Goal: Task Accomplishment & Management: Use online tool/utility

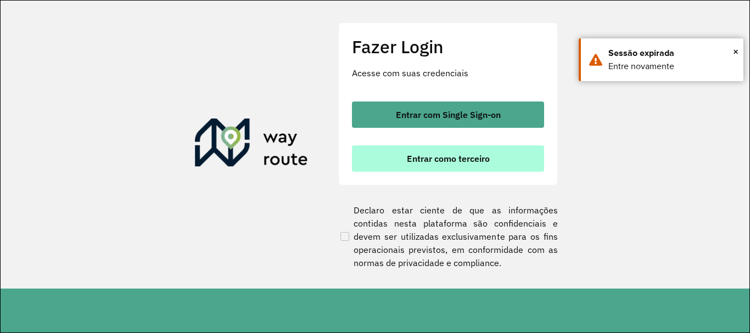
click at [422, 163] on span "Entrar como terceiro" at bounding box center [448, 158] width 83 height 9
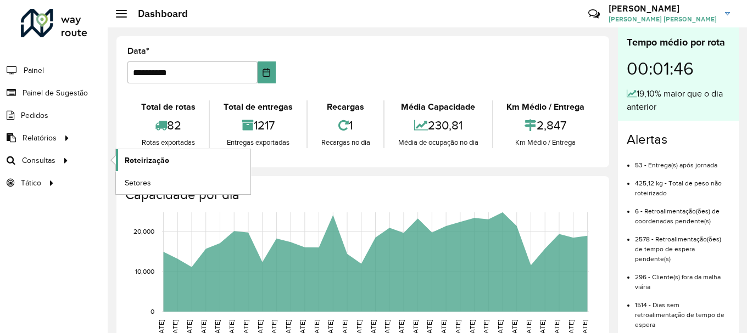
click at [155, 166] on span "Roteirização" at bounding box center [147, 161] width 44 height 12
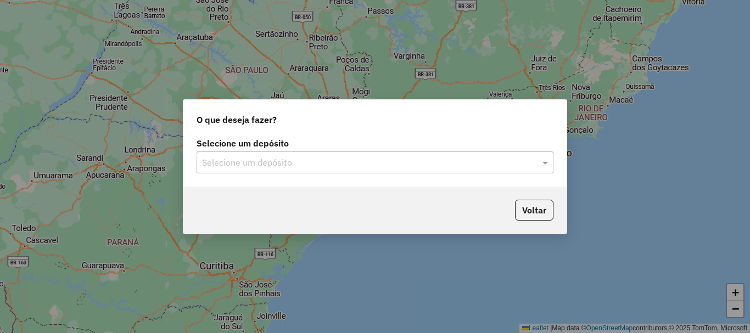
click at [141, 156] on div "O que deseja fazer? Selecione um depósito Selecione um depósito Voltar" at bounding box center [375, 166] width 750 height 333
click at [416, 165] on input "text" at bounding box center [364, 162] width 324 height 13
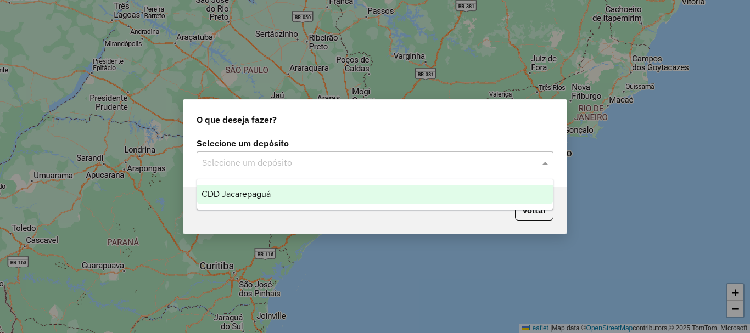
click at [262, 201] on div "CDD Jacarepaguá" at bounding box center [375, 194] width 356 height 19
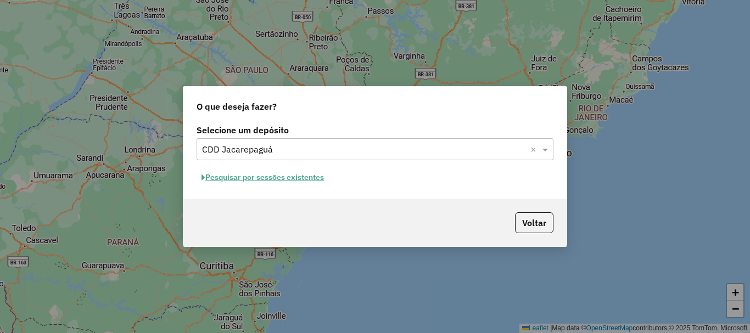
click at [291, 169] on div "Selecione um depósito Selecione um depósito × CDD Jacarepaguá × Pesquisar por s…" at bounding box center [374, 160] width 383 height 77
click at [290, 185] on button "Pesquisar por sessões existentes" at bounding box center [263, 177] width 132 height 17
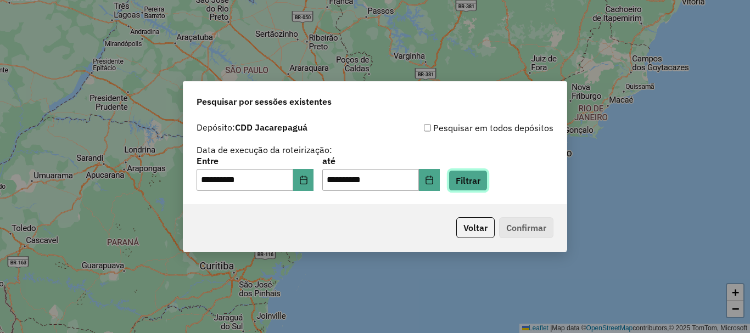
click at [488, 183] on button "Filtrar" at bounding box center [468, 180] width 39 height 21
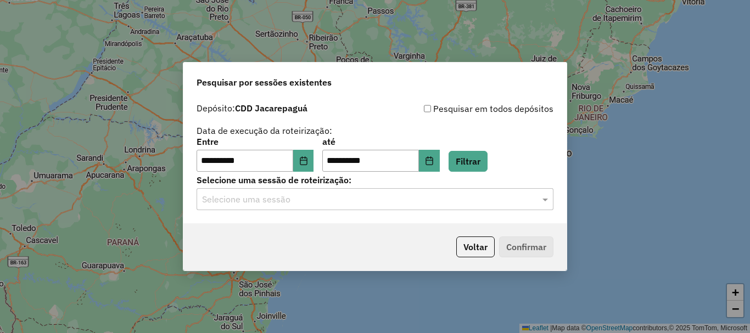
click at [389, 205] on input "text" at bounding box center [364, 199] width 324 height 13
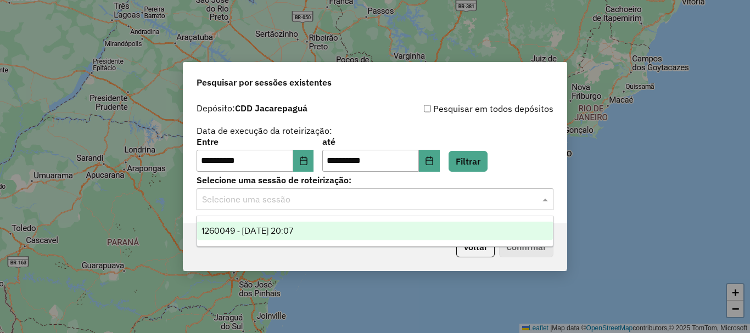
click at [257, 233] on span "1260049 - 05/09/2025 20:07" at bounding box center [247, 230] width 92 height 9
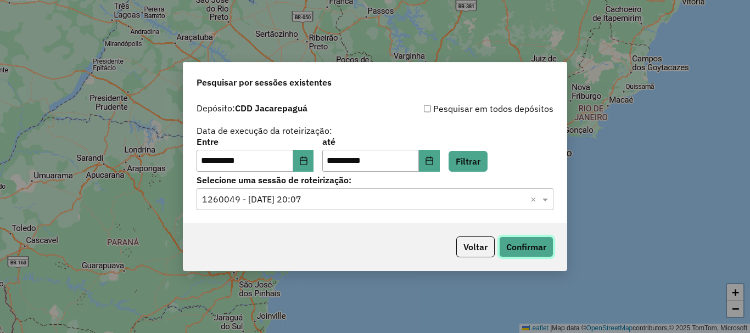
click at [530, 244] on button "Confirmar" at bounding box center [526, 247] width 54 height 21
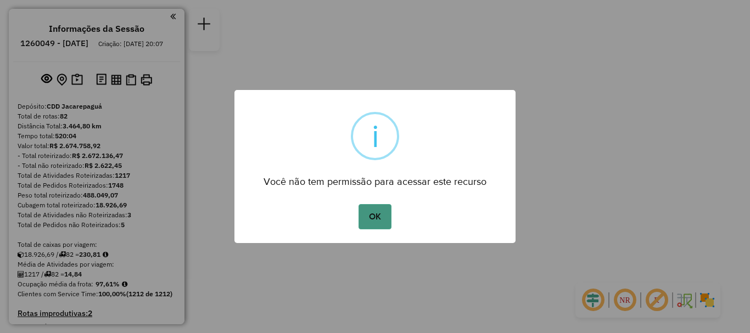
click at [378, 214] on button "OK" at bounding box center [374, 216] width 32 height 25
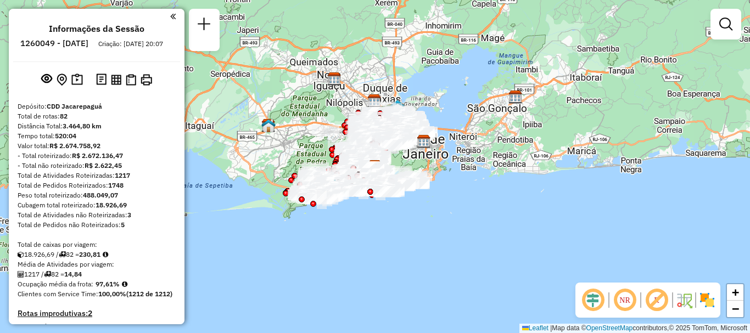
scroll to position [3948, 0]
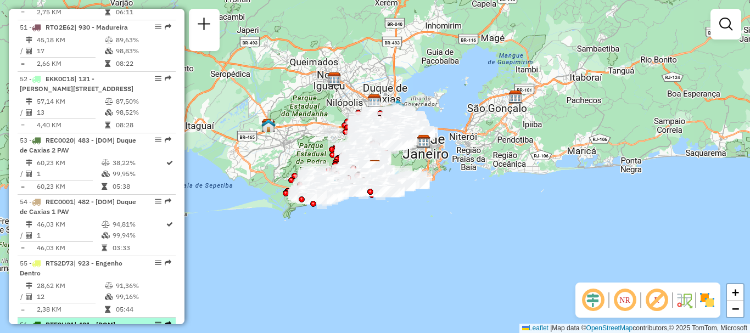
click at [144, 320] on div "56 - RTE0H31 | 481 - [DOM] [GEOGRAPHIC_DATA], 922 - Meier, 923 - [GEOGRAPHIC_DA…" at bounding box center [97, 335] width 154 height 30
select select "**********"
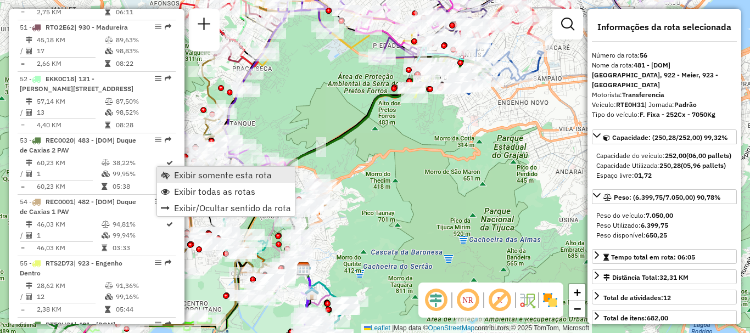
click at [178, 177] on span "Exibir somente esta rota" at bounding box center [223, 175] width 98 height 9
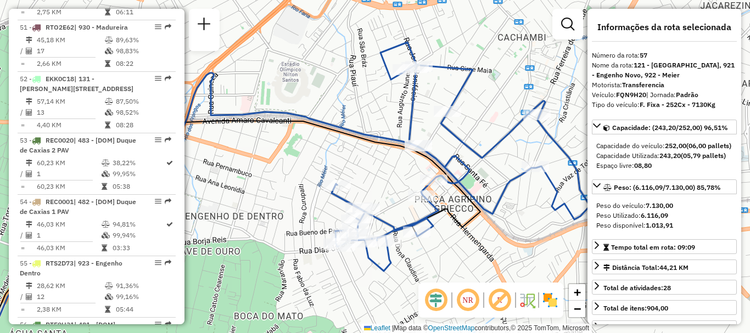
scroll to position [4204, 0]
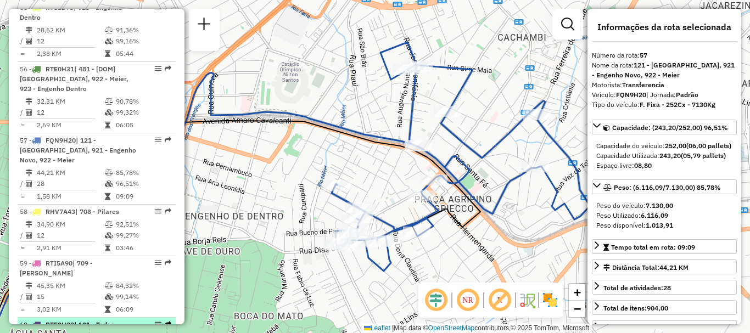
drag, startPoint x: 127, startPoint y: 200, endPoint x: 121, endPoint y: 198, distance: 6.4
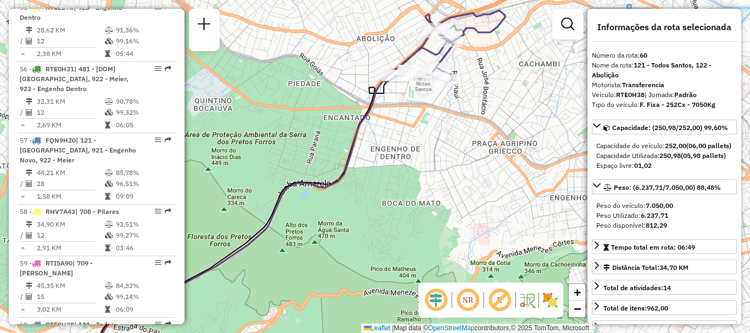
scroll to position [4910, 0]
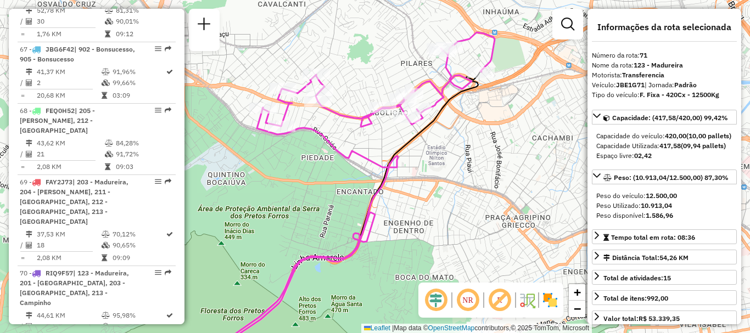
drag, startPoint x: 424, startPoint y: 33, endPoint x: 377, endPoint y: 61, distance: 54.1
click at [377, 61] on div "Janela de atendimento Grade de atendimento Capacidade Transportadoras Veículos …" at bounding box center [375, 166] width 750 height 333
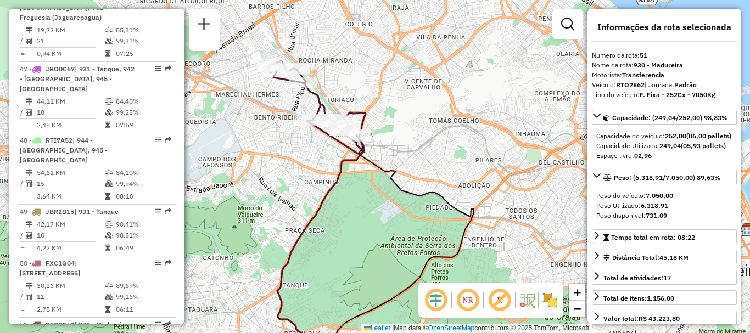
drag, startPoint x: 358, startPoint y: 77, endPoint x: 284, endPoint y: 77, distance: 74.7
click at [284, 77] on div at bounding box center [275, 71] width 27 height 11
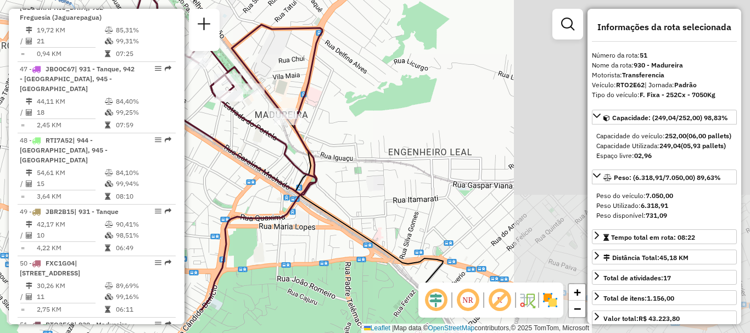
drag, startPoint x: 301, startPoint y: 119, endPoint x: 1, endPoint y: 64, distance: 304.8
click at [1, 64] on div "Janela de atendimento Grade de atendimento Capacidade Transportadoras Veículos …" at bounding box center [375, 166] width 750 height 333
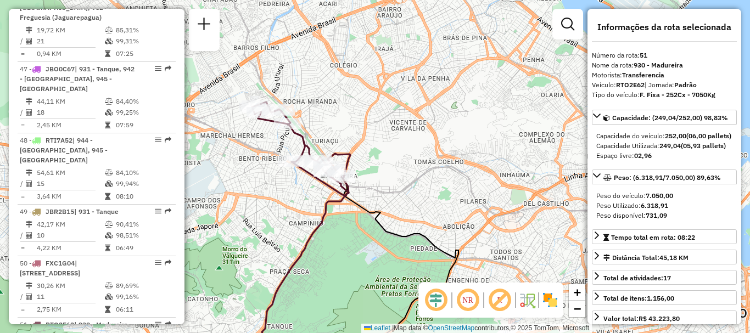
drag, startPoint x: 282, startPoint y: 80, endPoint x: 341, endPoint y: 156, distance: 96.5
click at [341, 156] on icon at bounding box center [301, 149] width 98 height 94
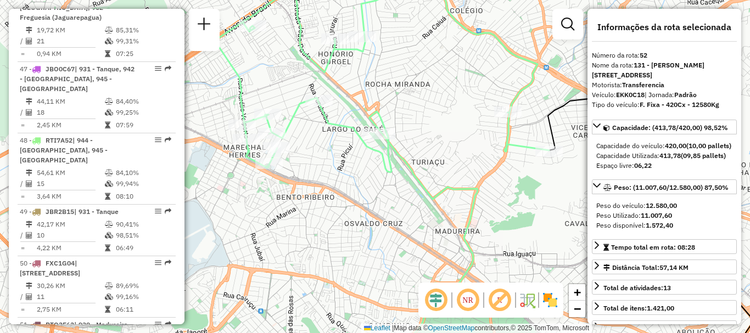
scroll to position [4696, 0]
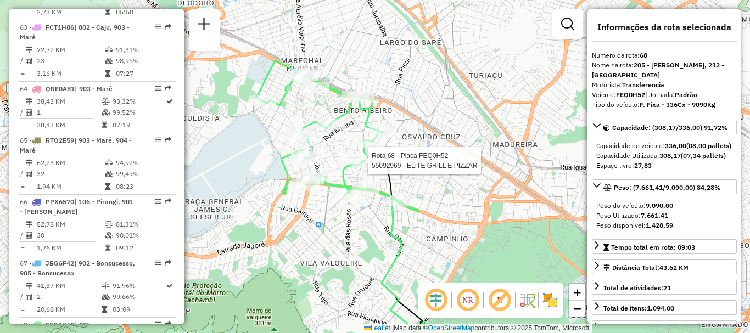
click at [357, 313] on div "Rota 68 - Placa FEQ0H52 55092969 - ELITE GRILL E PIZZAR Rota 68 - Placa FEQ0H52…" at bounding box center [375, 166] width 750 height 333
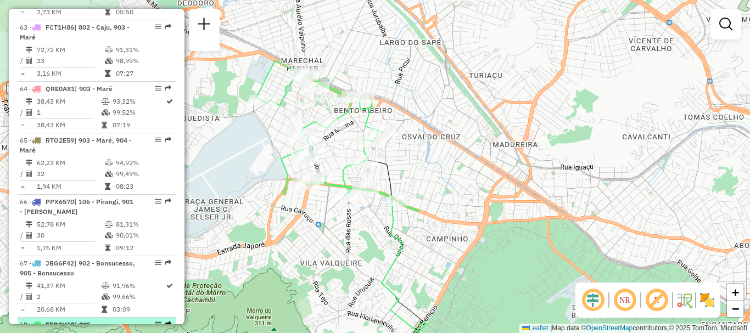
click at [113, 320] on div "68 - FEQ0H52 | 205 - [GEOGRAPHIC_DATA], 212 - [GEOGRAPHIC_DATA]" at bounding box center [78, 335] width 116 height 30
select select "**********"
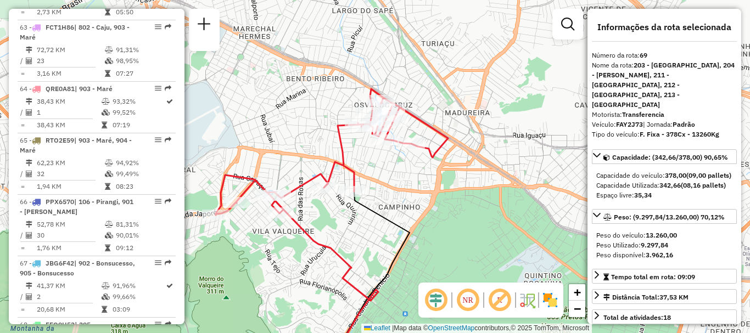
drag, startPoint x: 428, startPoint y: 92, endPoint x: 293, endPoint y: 169, distance: 154.9
click at [293, 169] on div "Janela de atendimento Grade de atendimento Capacidade Transportadoras Veículos …" at bounding box center [375, 166] width 750 height 333
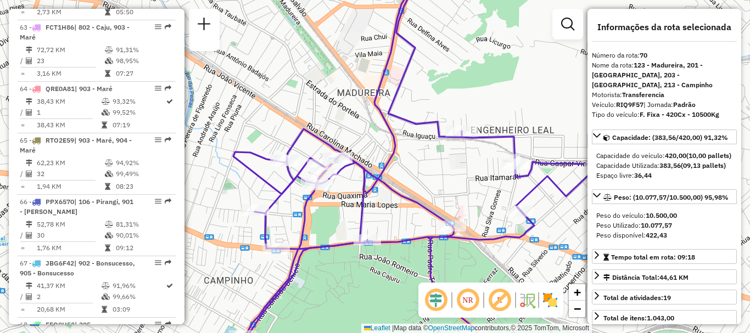
drag, startPoint x: 347, startPoint y: 137, endPoint x: 396, endPoint y: 147, distance: 50.4
click at [396, 147] on icon at bounding box center [415, 156] width 365 height 361
click at [315, 318] on div "Janela de atendimento Grade de atendimento Capacidade Transportadoras Veículos …" at bounding box center [375, 166] width 750 height 333
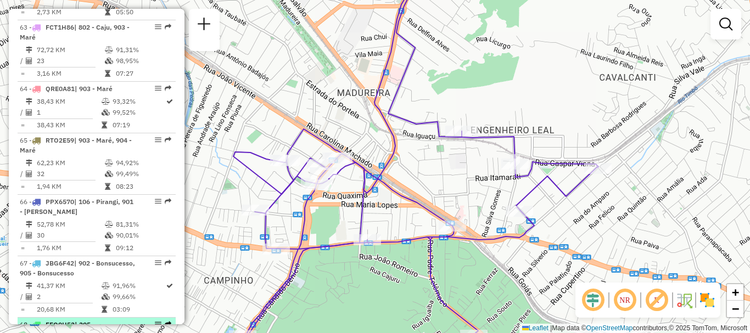
select select "**********"
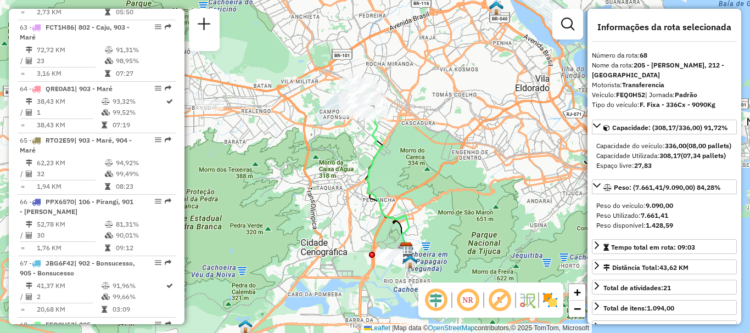
scroll to position [4204, 0]
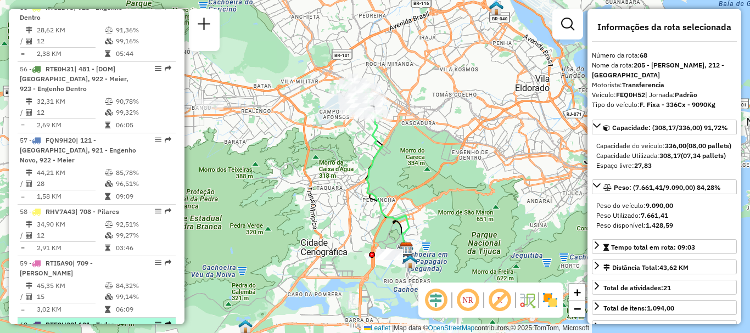
click at [109, 321] on span "| 121 - Todos Santos, 122 - Abolição" at bounding box center [67, 330] width 94 height 18
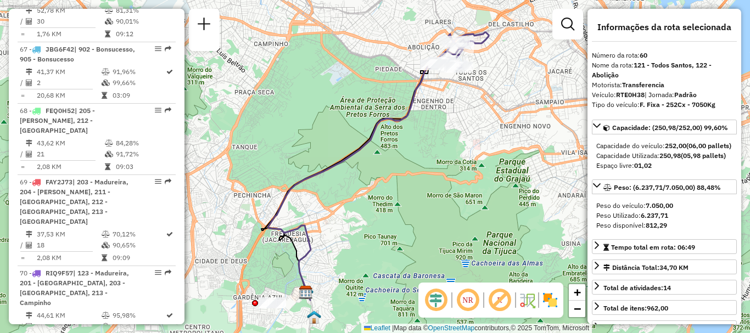
scroll to position [3579, 0]
